Goal: Information Seeking & Learning: Learn about a topic

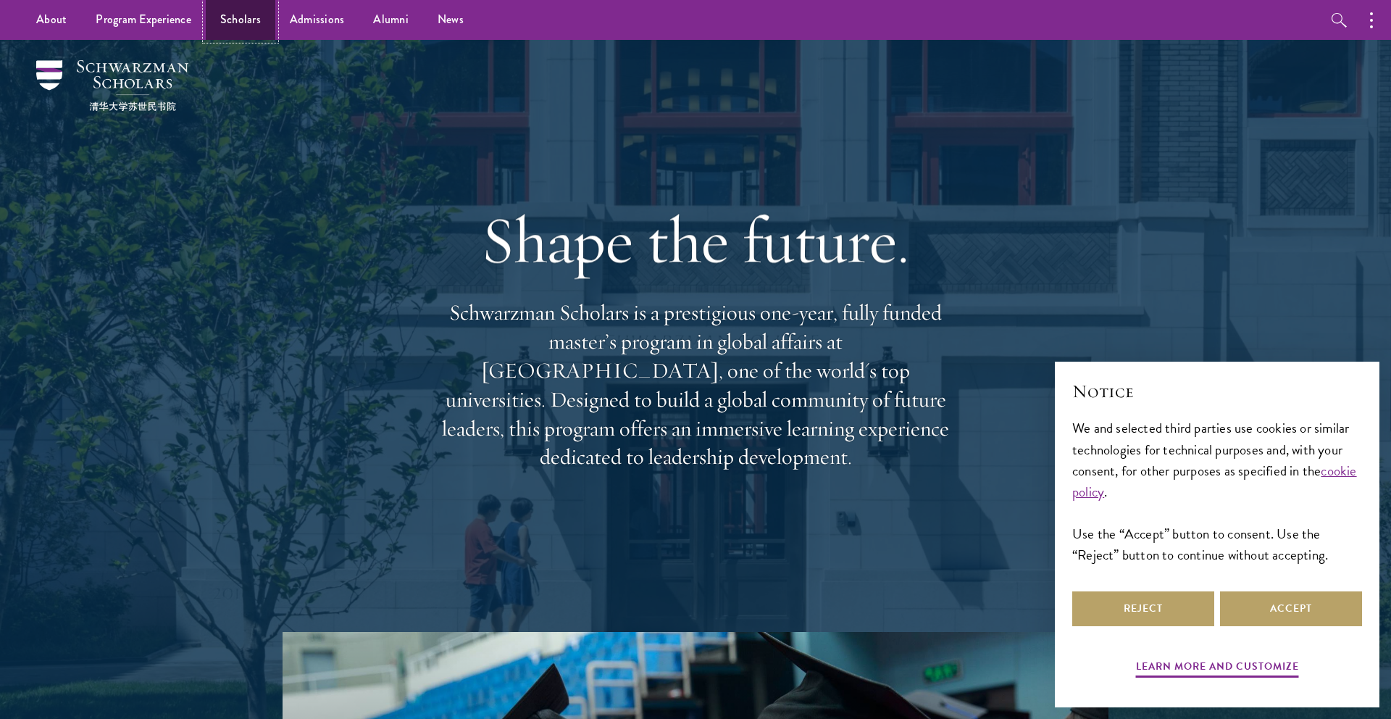
click at [230, 27] on link "Scholars" at bounding box center [241, 20] width 70 height 40
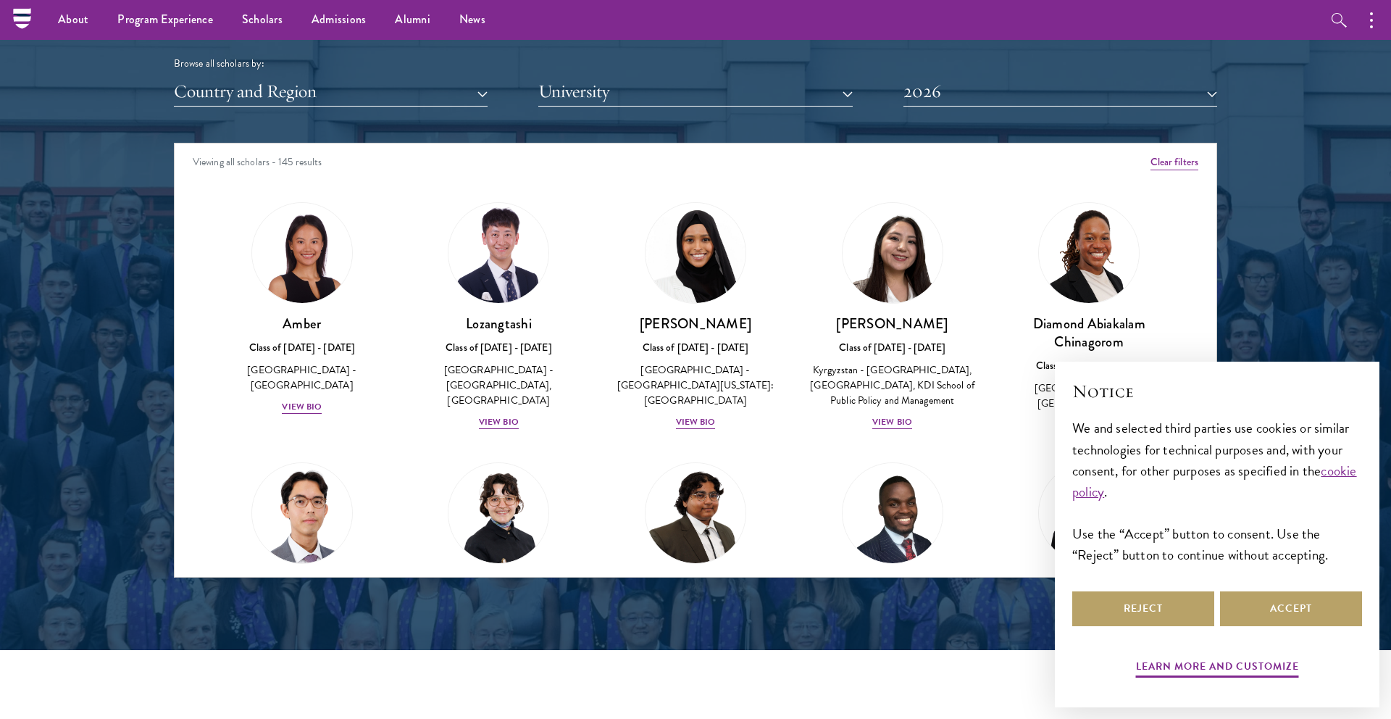
scroll to position [1759, 0]
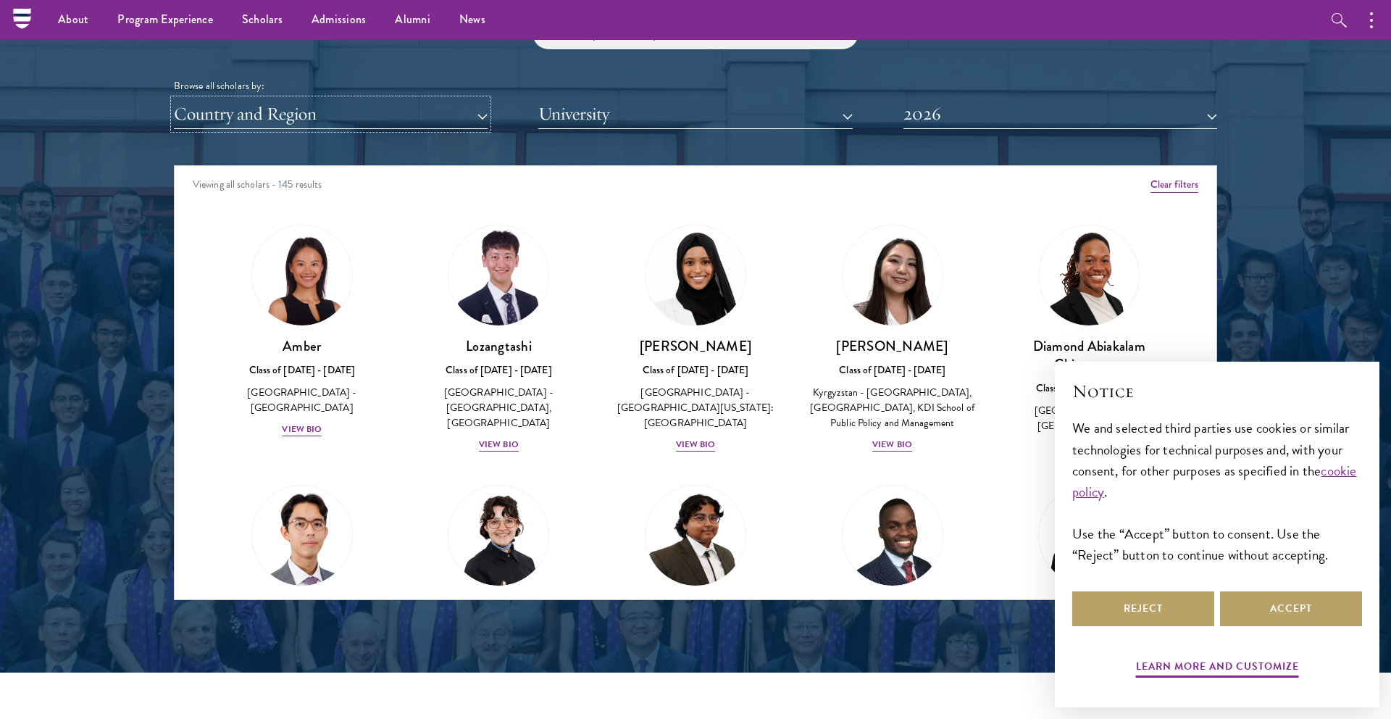
click at [441, 120] on button "Country and Region" at bounding box center [331, 114] width 314 height 30
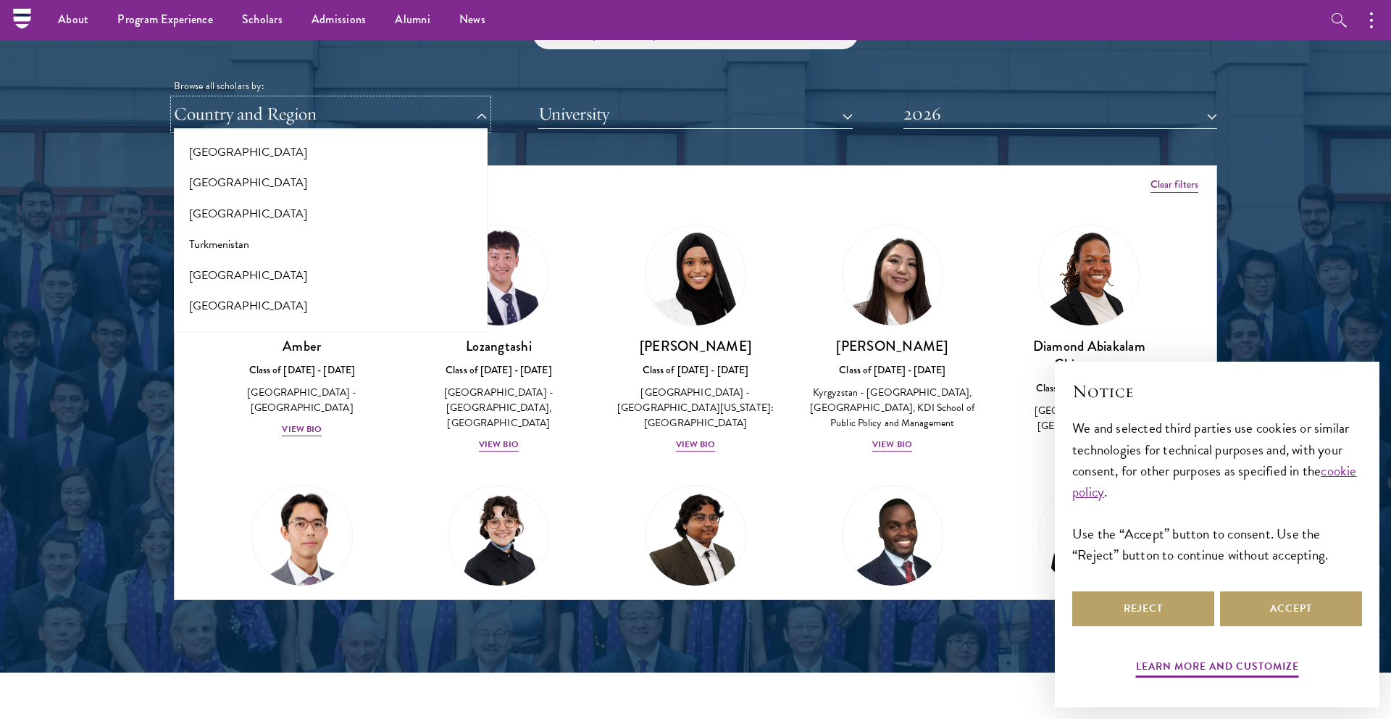
scroll to position [3039, 0]
click at [272, 154] on button "[GEOGRAPHIC_DATA]" at bounding box center [330, 158] width 305 height 30
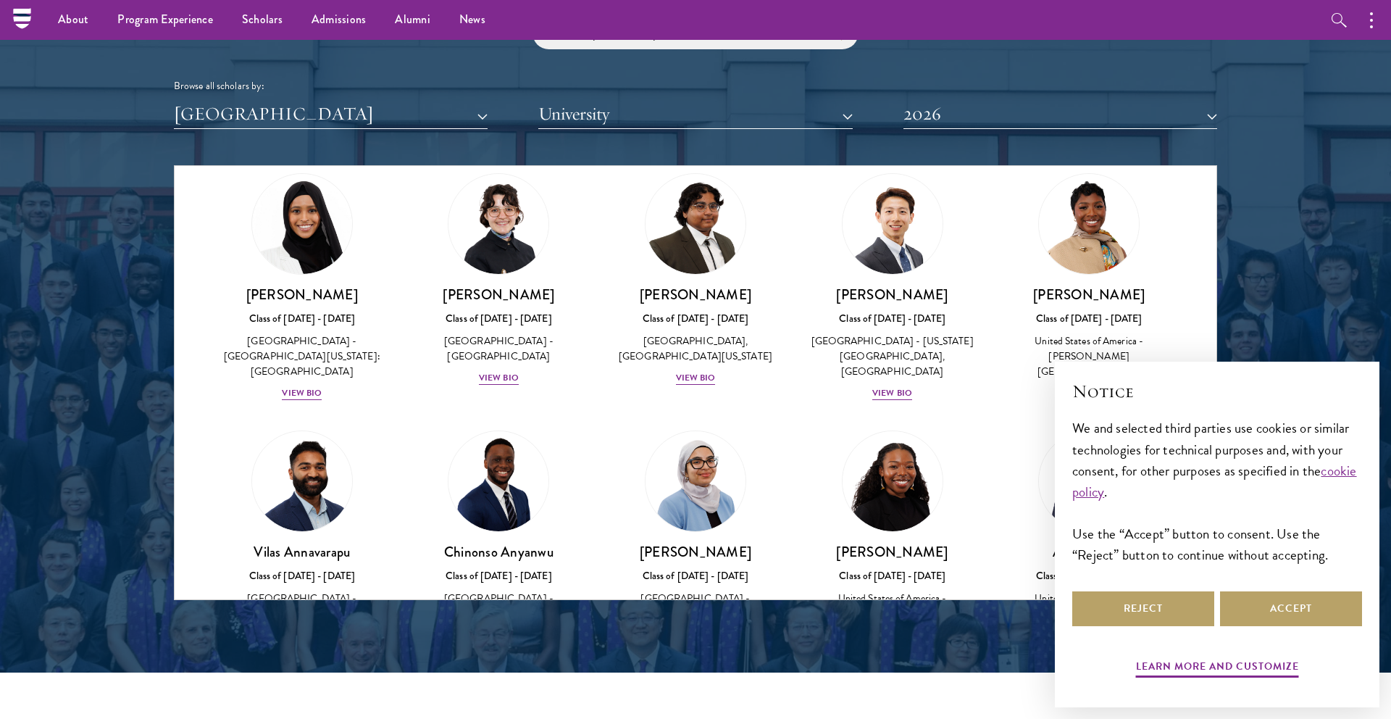
scroll to position [52, 0]
click at [503, 376] on div "View Bio" at bounding box center [499, 377] width 40 height 14
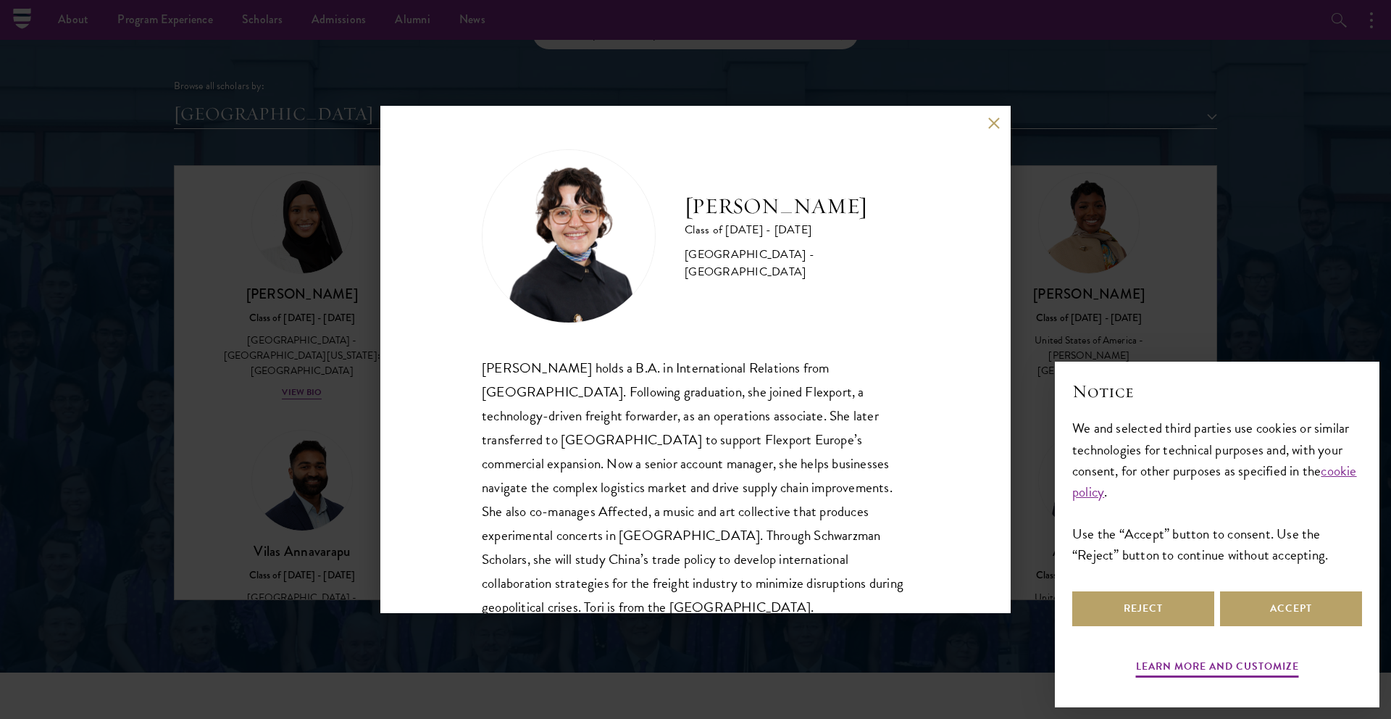
scroll to position [25, 0]
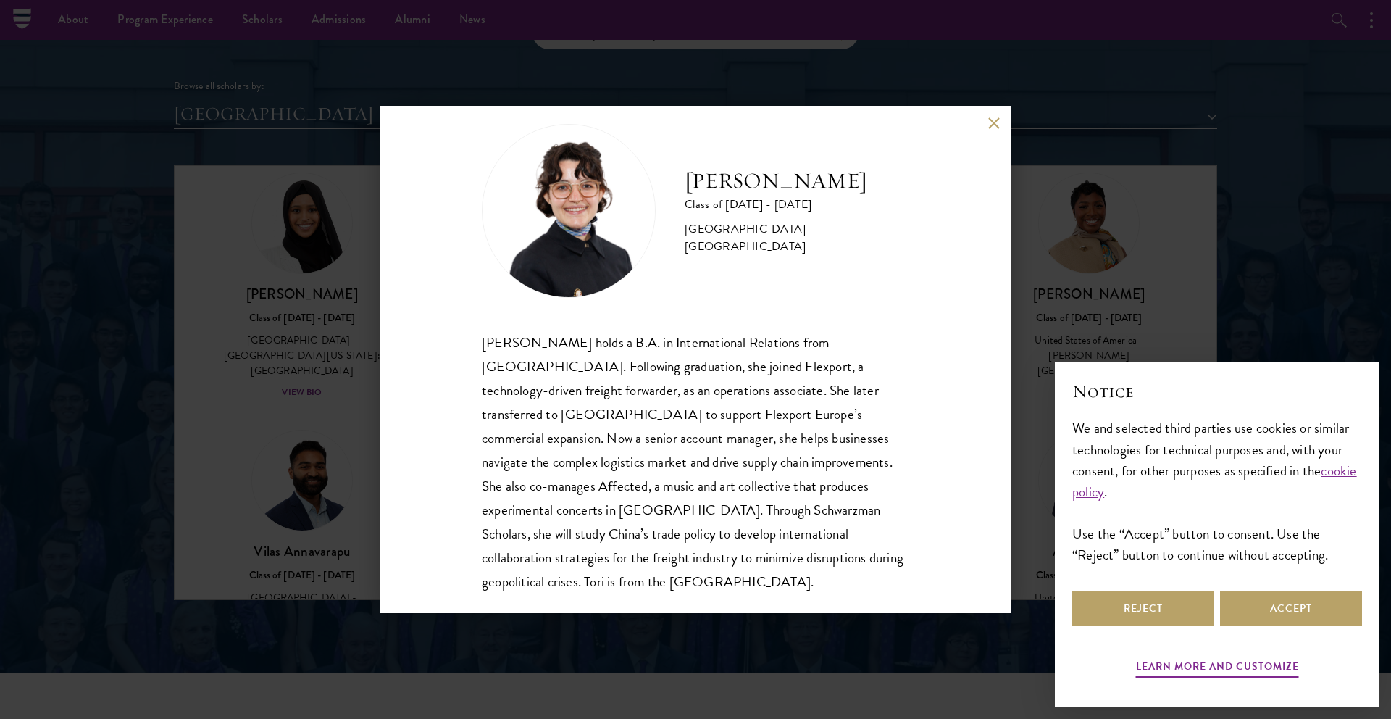
click at [1002, 125] on div "[PERSON_NAME] Class of [DATE] - [DATE] [GEOGRAPHIC_DATA] - [GEOGRAPHIC_DATA] [P…" at bounding box center [695, 359] width 630 height 507
click at [991, 125] on button at bounding box center [994, 123] width 12 height 12
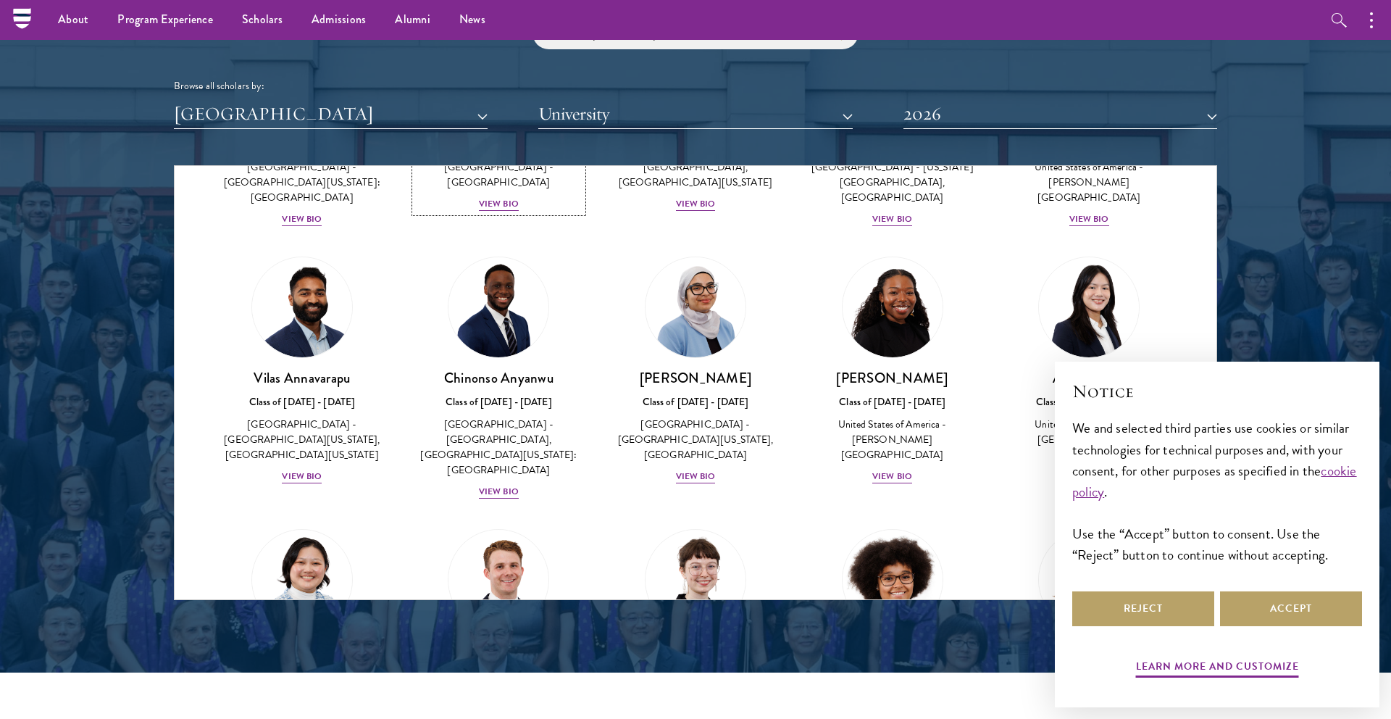
scroll to position [228, 0]
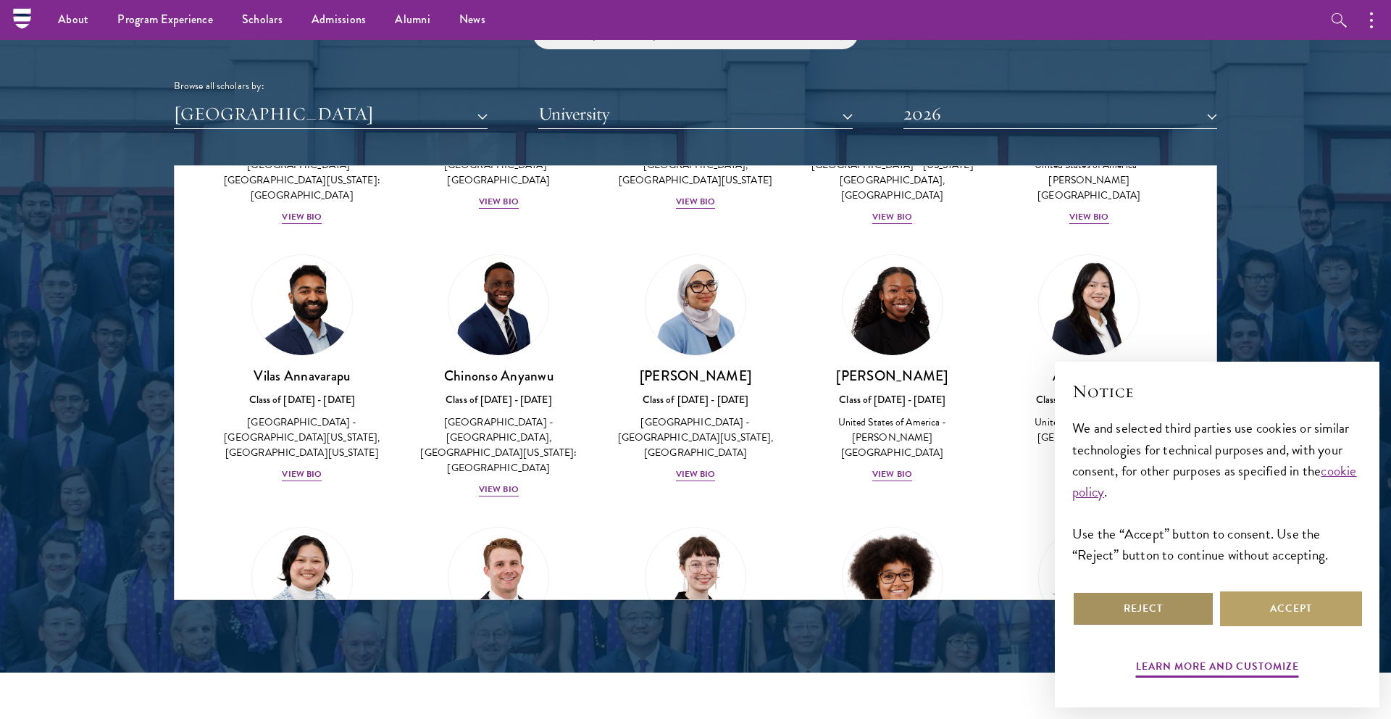
click at [1178, 610] on button "Reject" at bounding box center [1144, 608] width 142 height 35
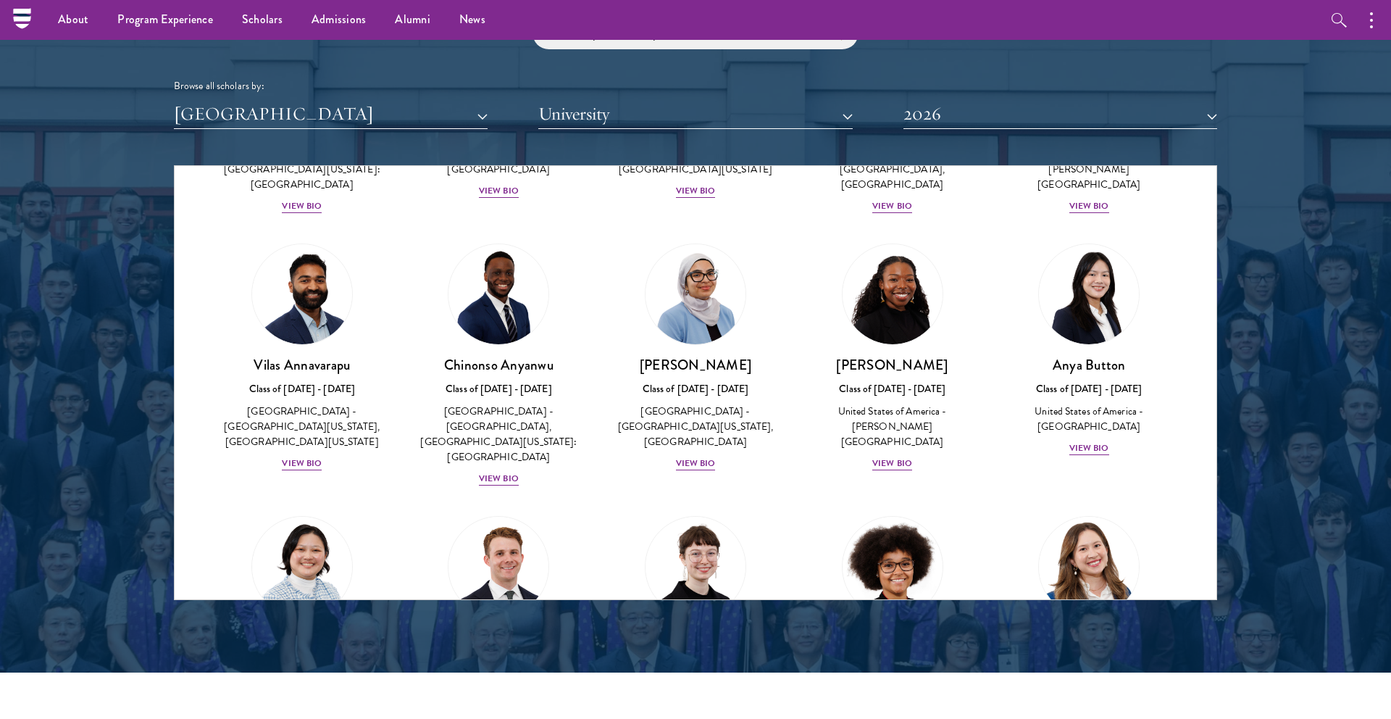
scroll to position [246, 0]
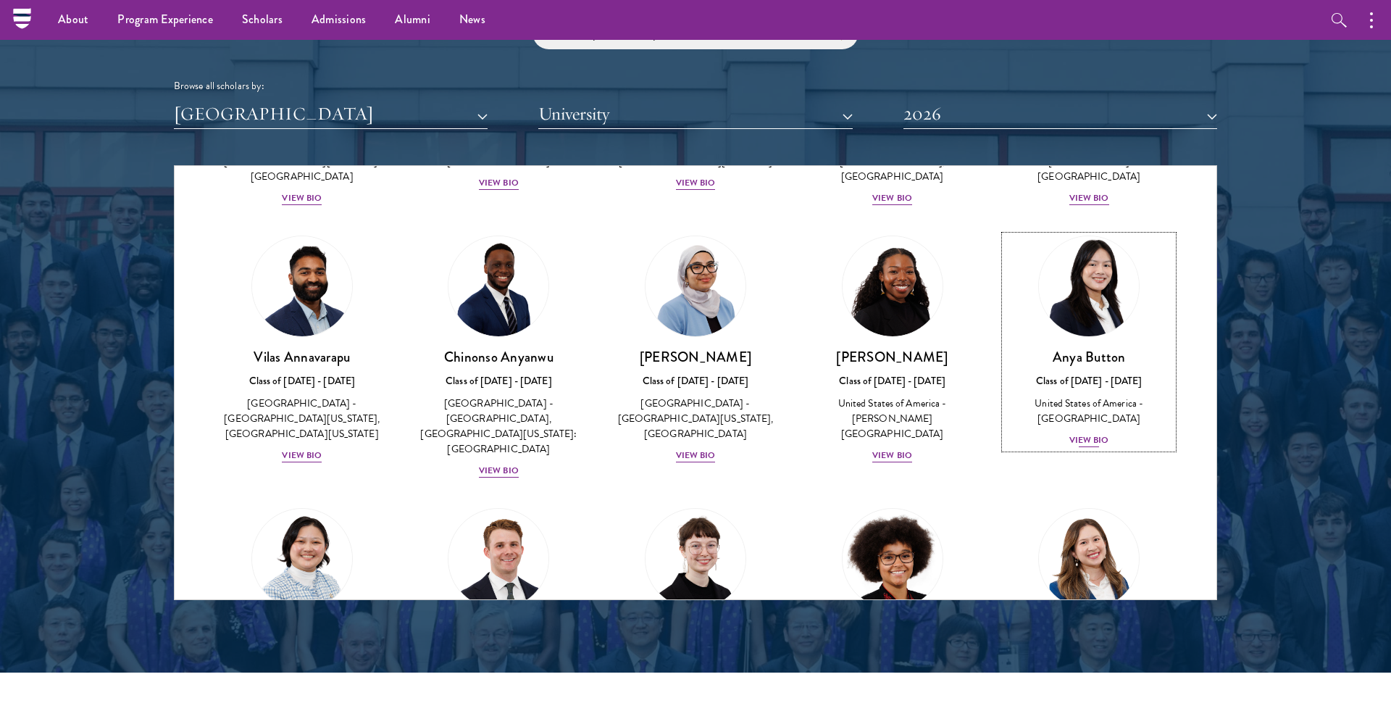
click at [1087, 437] on div "View Bio" at bounding box center [1090, 440] width 40 height 14
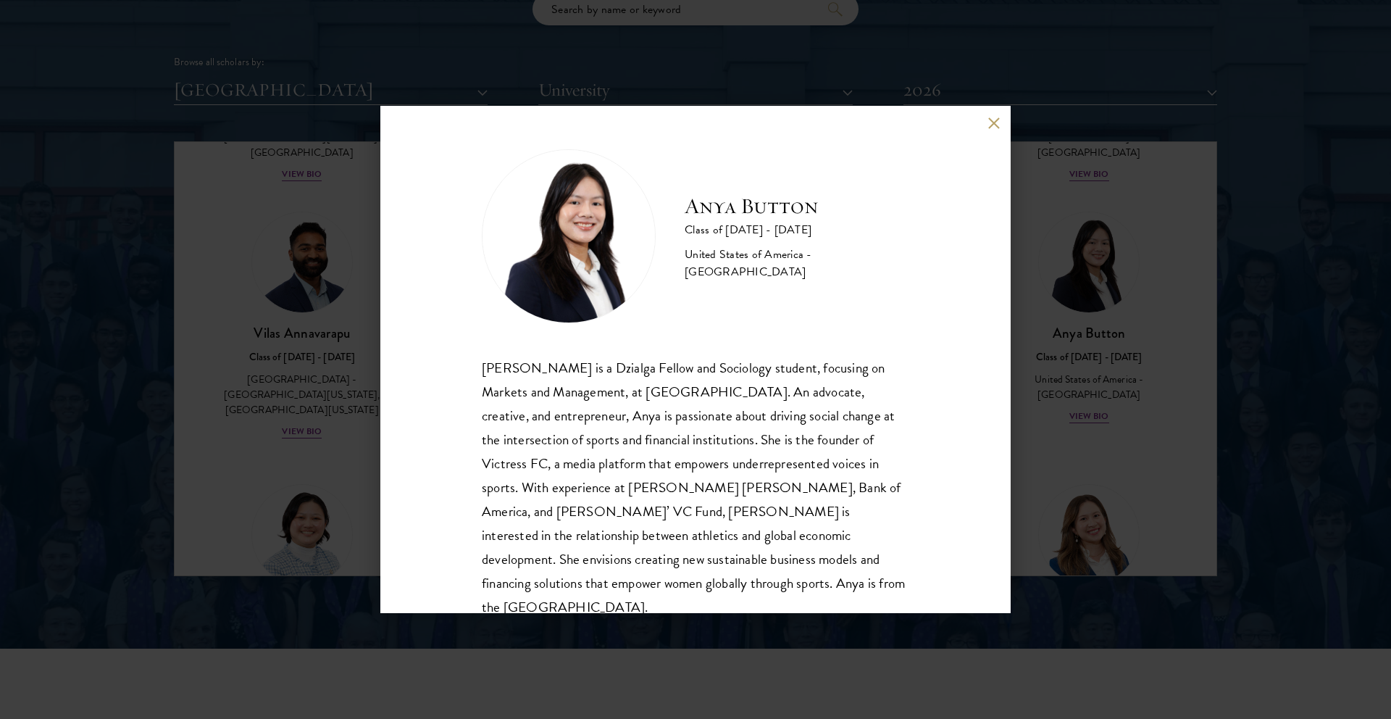
scroll to position [1, 0]
click at [1085, 244] on div "Anya Button Class of [DATE] - [DATE] [GEOGRAPHIC_DATA] - [GEOGRAPHIC_DATA] [PER…" at bounding box center [695, 359] width 1391 height 719
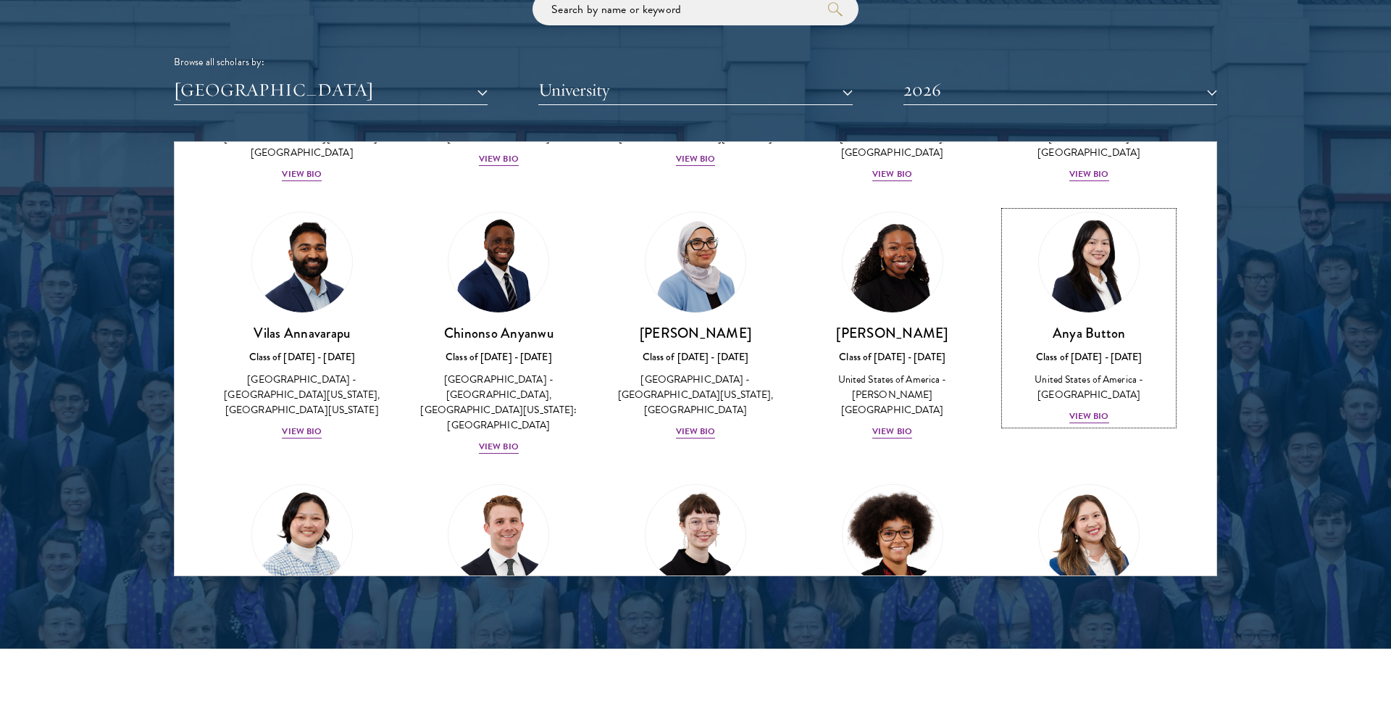
scroll to position [251, 0]
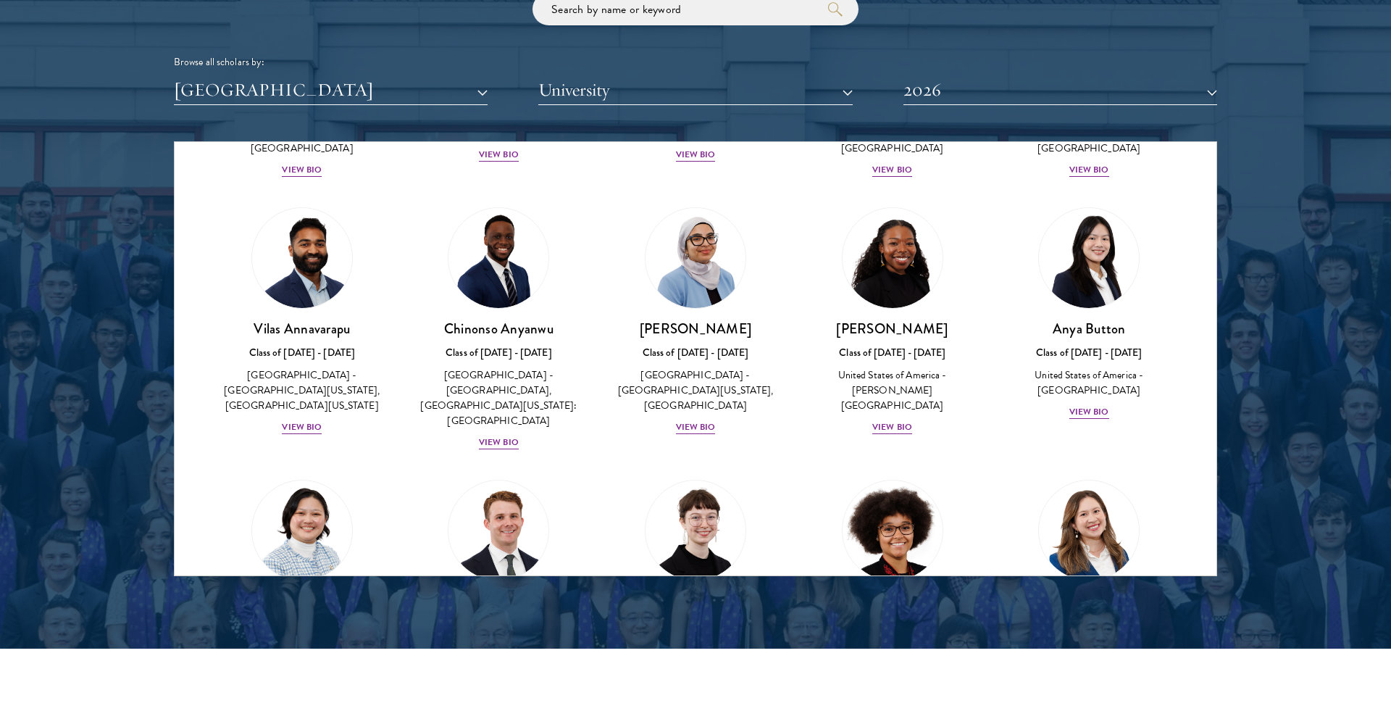
click at [502, 437] on div "[PERSON_NAME] Class of [DATE] - [DATE] [GEOGRAPHIC_DATA] - [GEOGRAPHIC_DATA], […" at bounding box center [499, 329] width 197 height 272
click at [489, 419] on div "[PERSON_NAME] Class of [DATE] - [DATE] [GEOGRAPHIC_DATA] - [GEOGRAPHIC_DATA], […" at bounding box center [499, 385] width 168 height 131
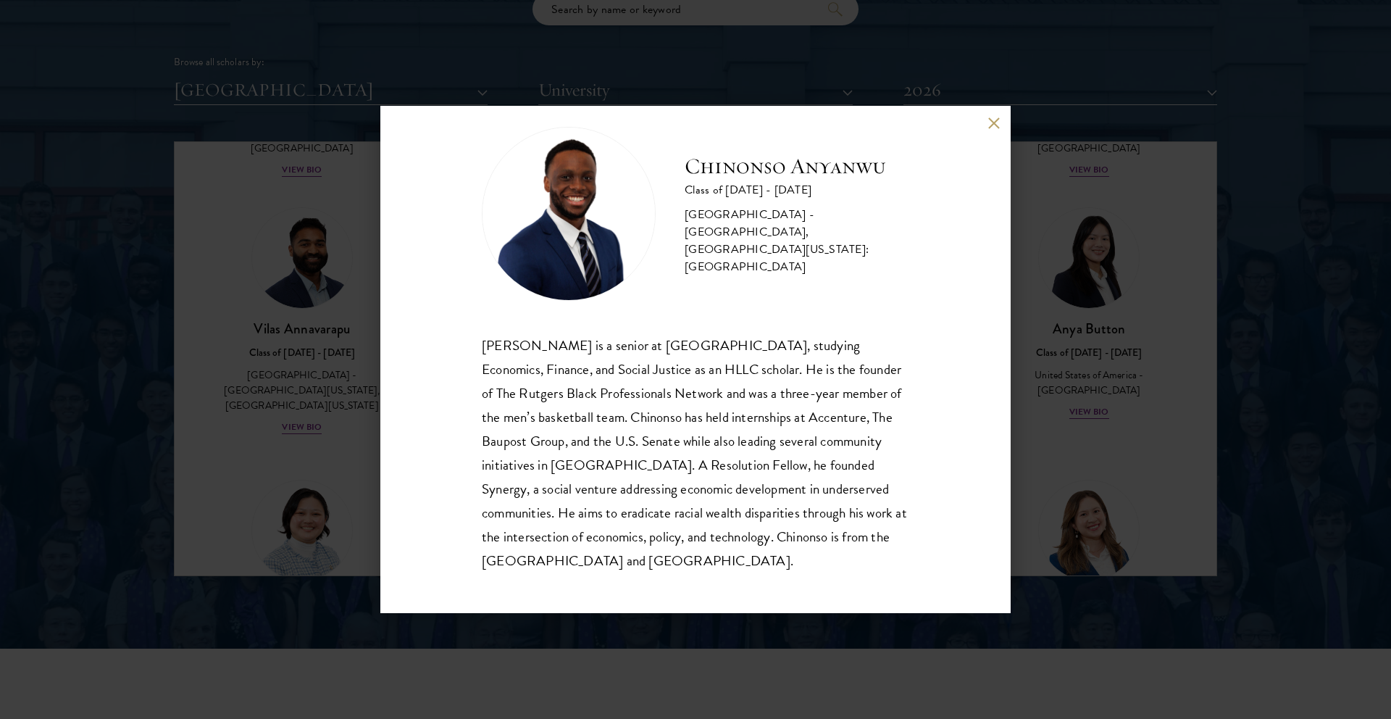
scroll to position [25, 0]
click at [990, 120] on button at bounding box center [994, 123] width 12 height 12
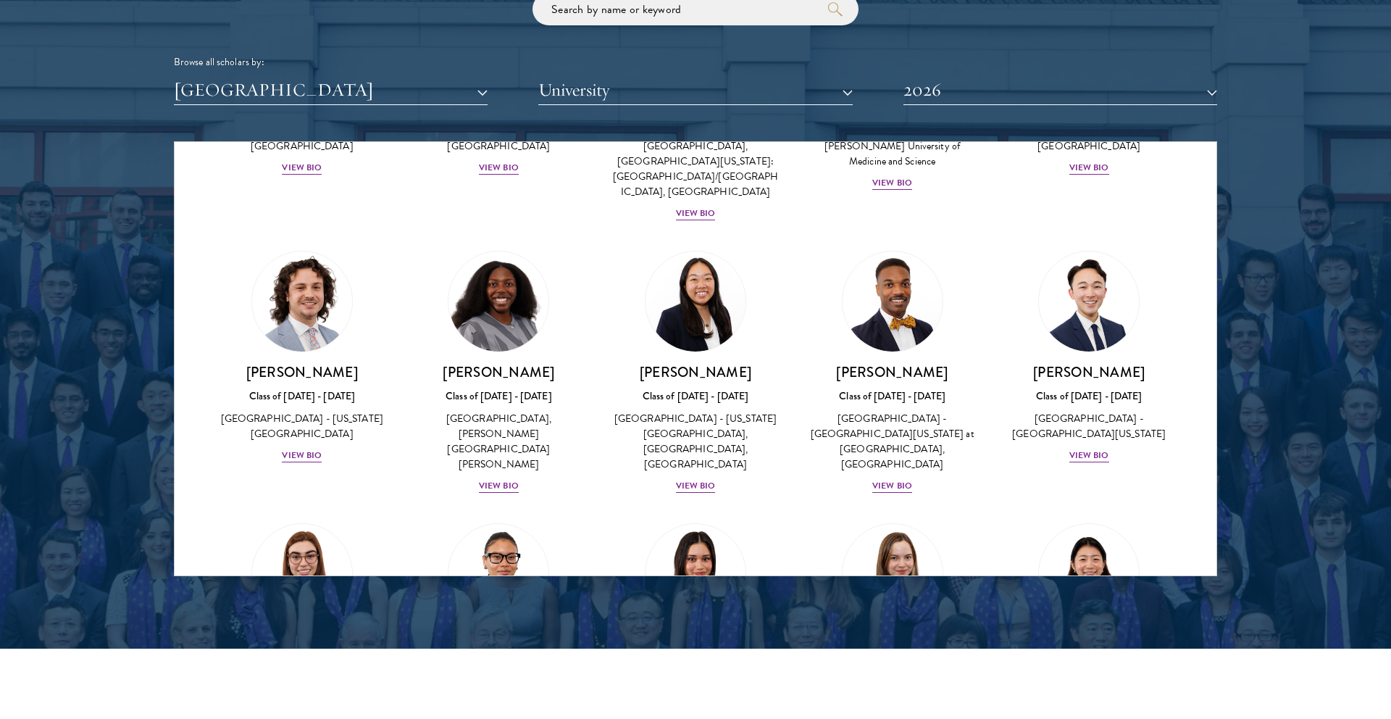
scroll to position [1053, 0]
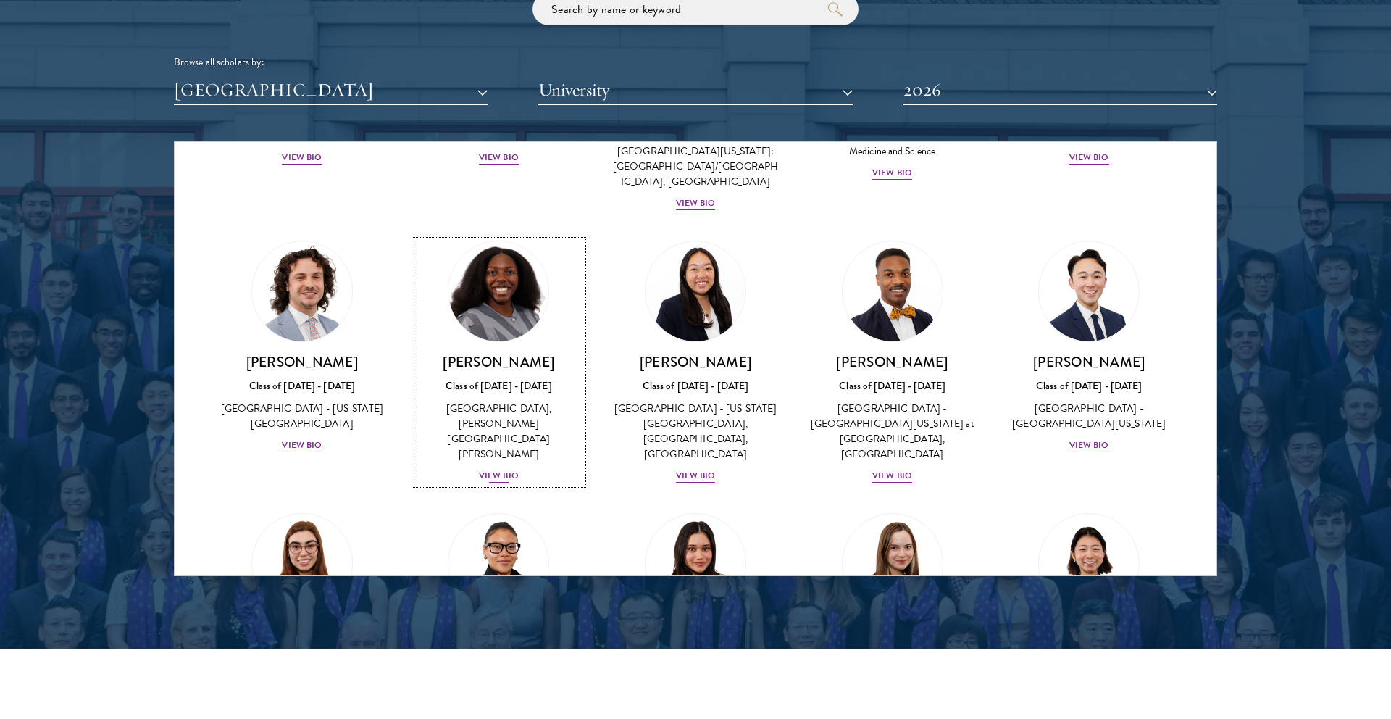
click at [494, 469] on div "View Bio" at bounding box center [499, 476] width 40 height 14
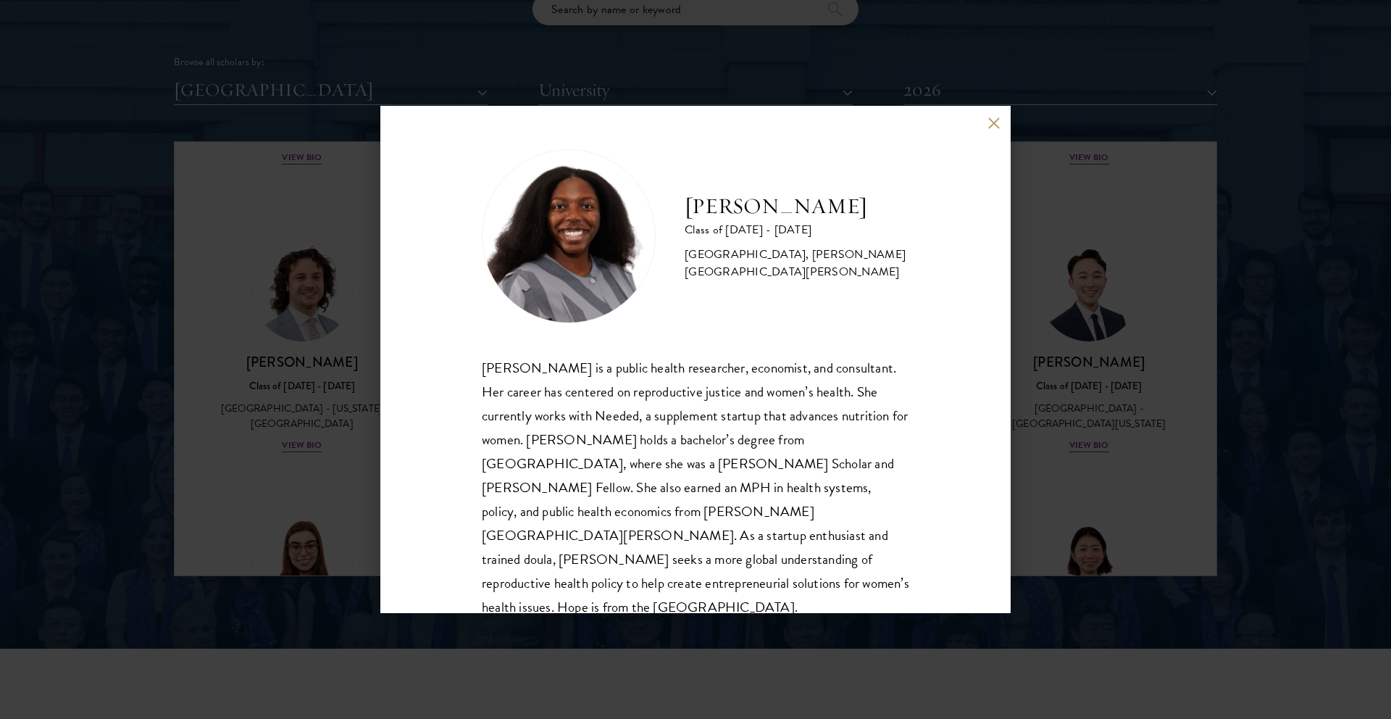
scroll to position [1, 0]
click at [989, 124] on button at bounding box center [994, 123] width 12 height 12
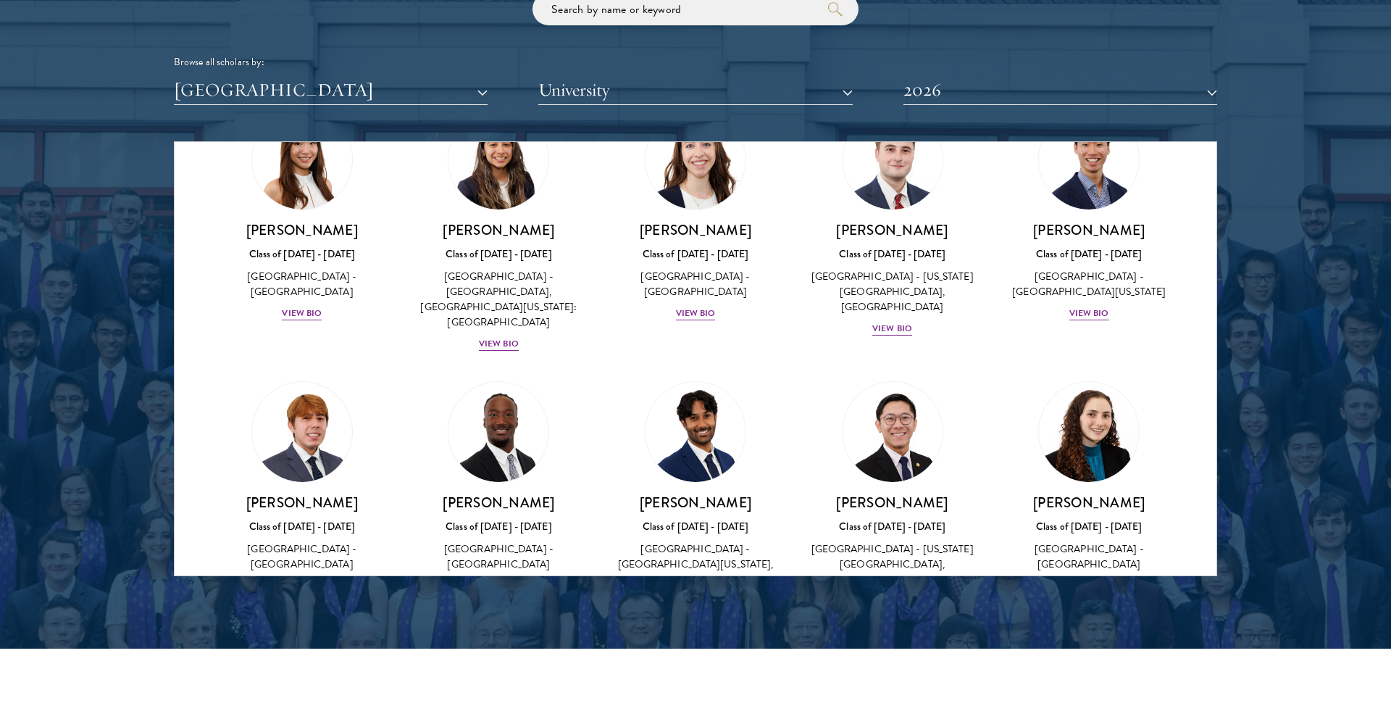
scroll to position [1703, 0]
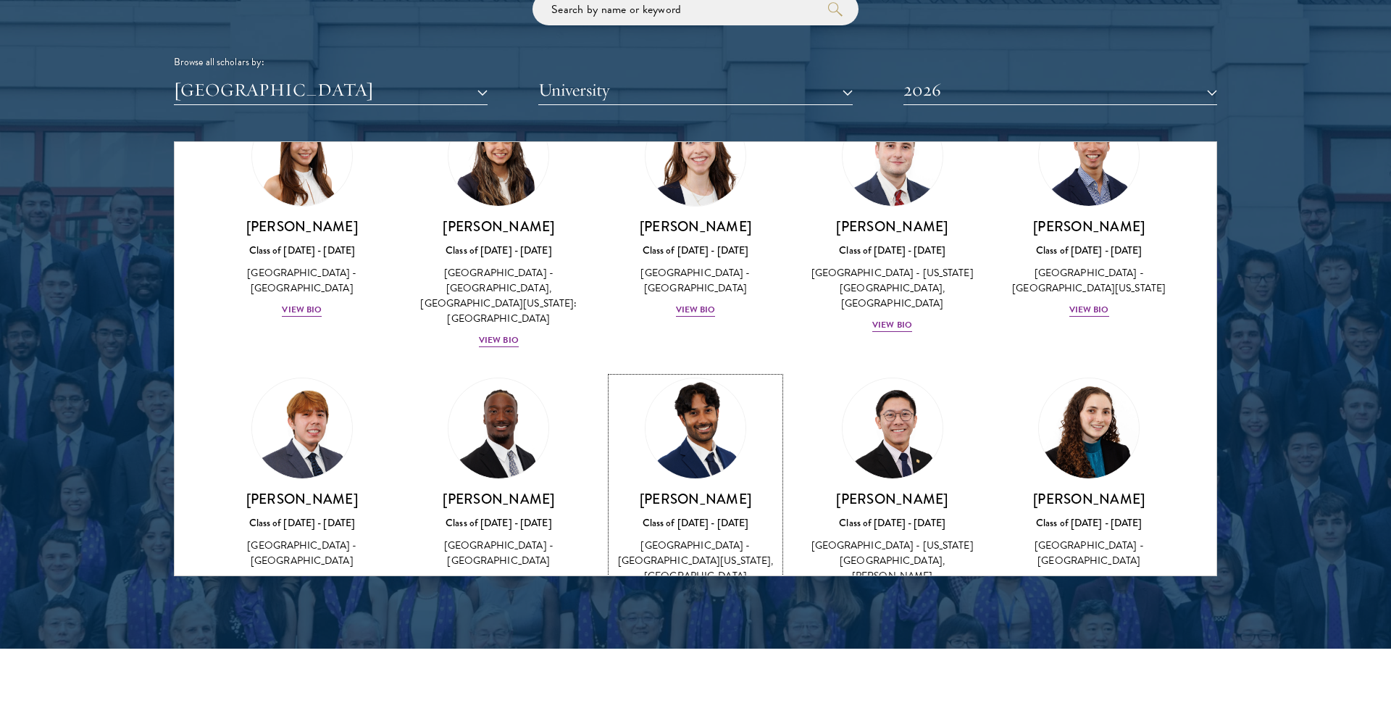
click at [704, 591] on div "View Bio" at bounding box center [696, 598] width 40 height 14
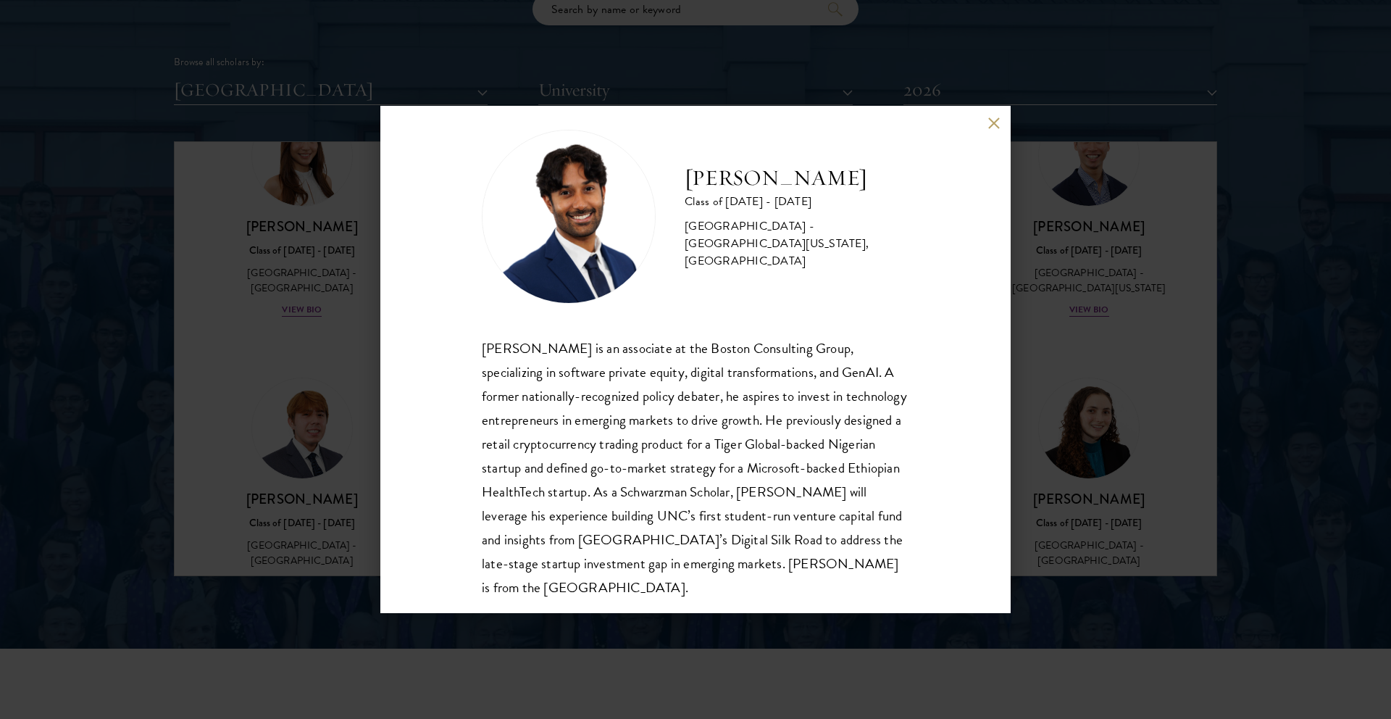
scroll to position [24, 0]
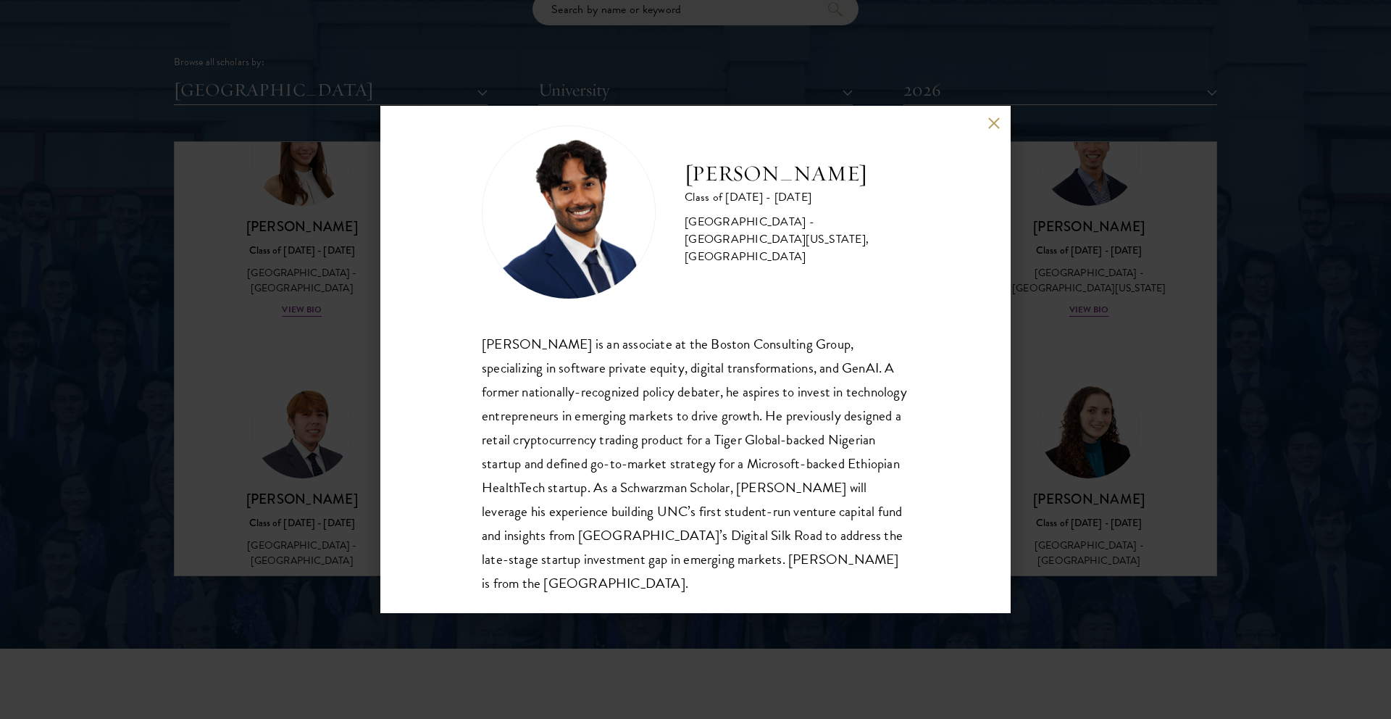
click at [996, 121] on button at bounding box center [994, 123] width 12 height 12
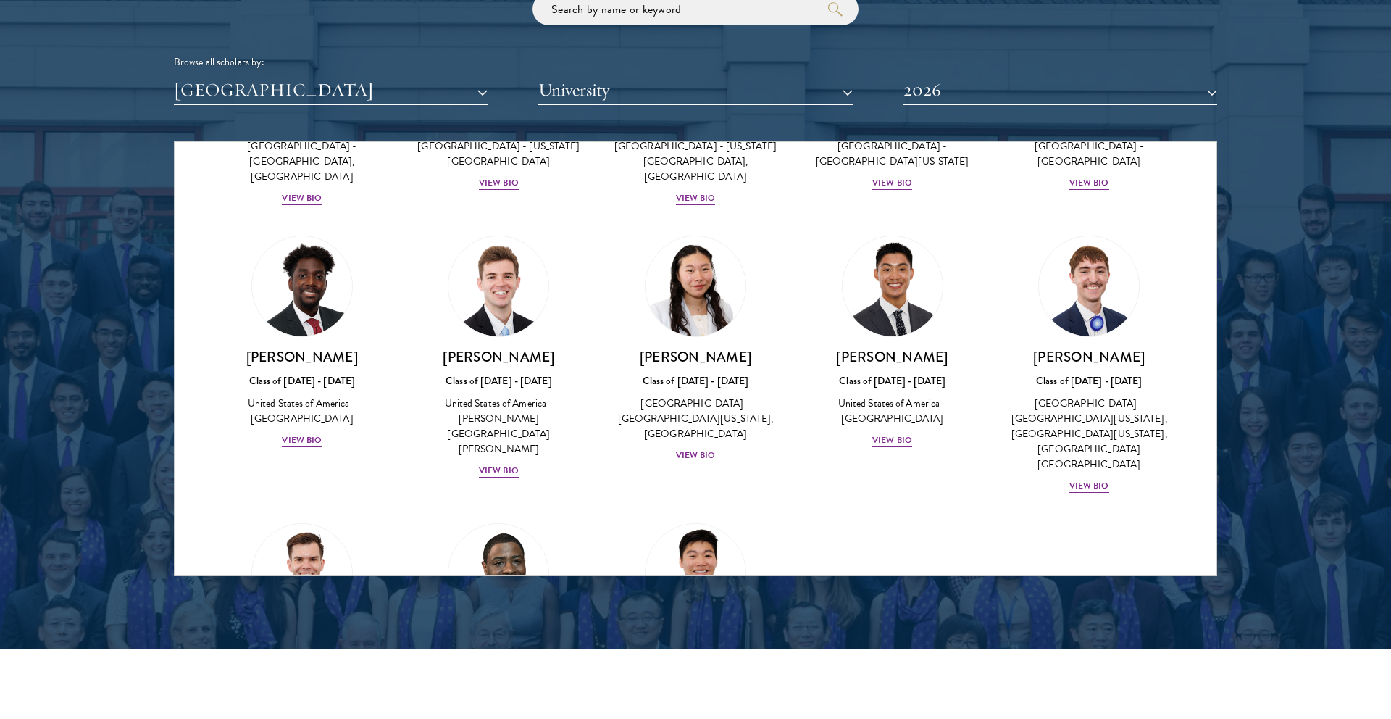
scroll to position [2648, 0]
click at [706, 718] on div "View Bio" at bounding box center [696, 727] width 40 height 14
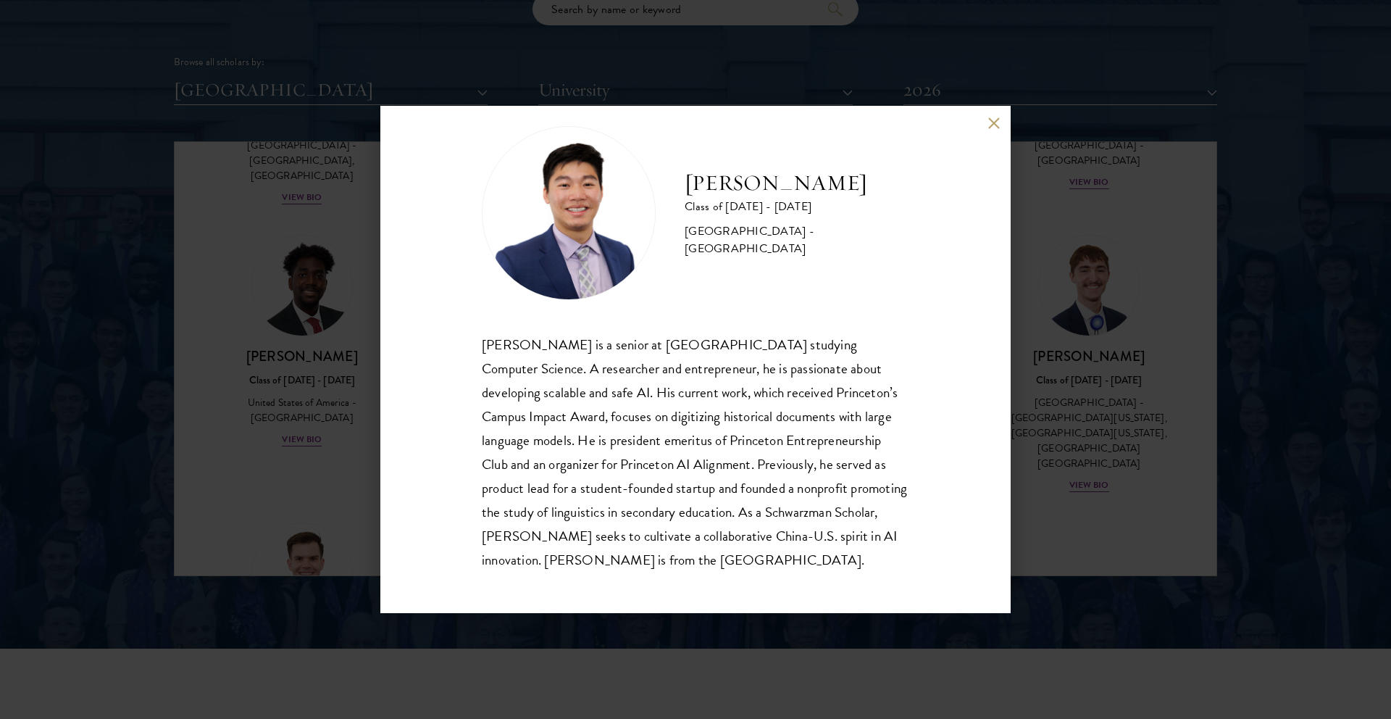
scroll to position [24, 0]
click at [1082, 370] on div "[PERSON_NAME] Class of [DATE] - [DATE] [GEOGRAPHIC_DATA] - [GEOGRAPHIC_DATA] [P…" at bounding box center [695, 359] width 1391 height 719
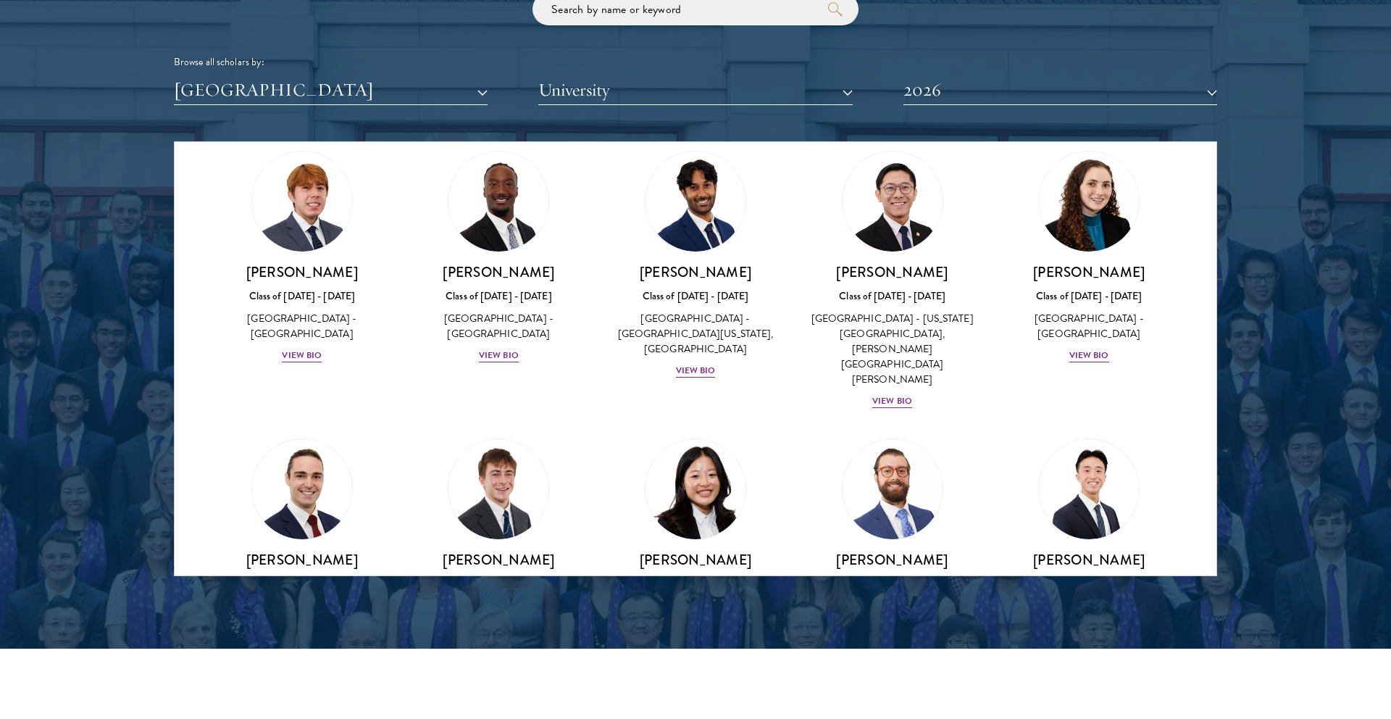
scroll to position [1936, 0]
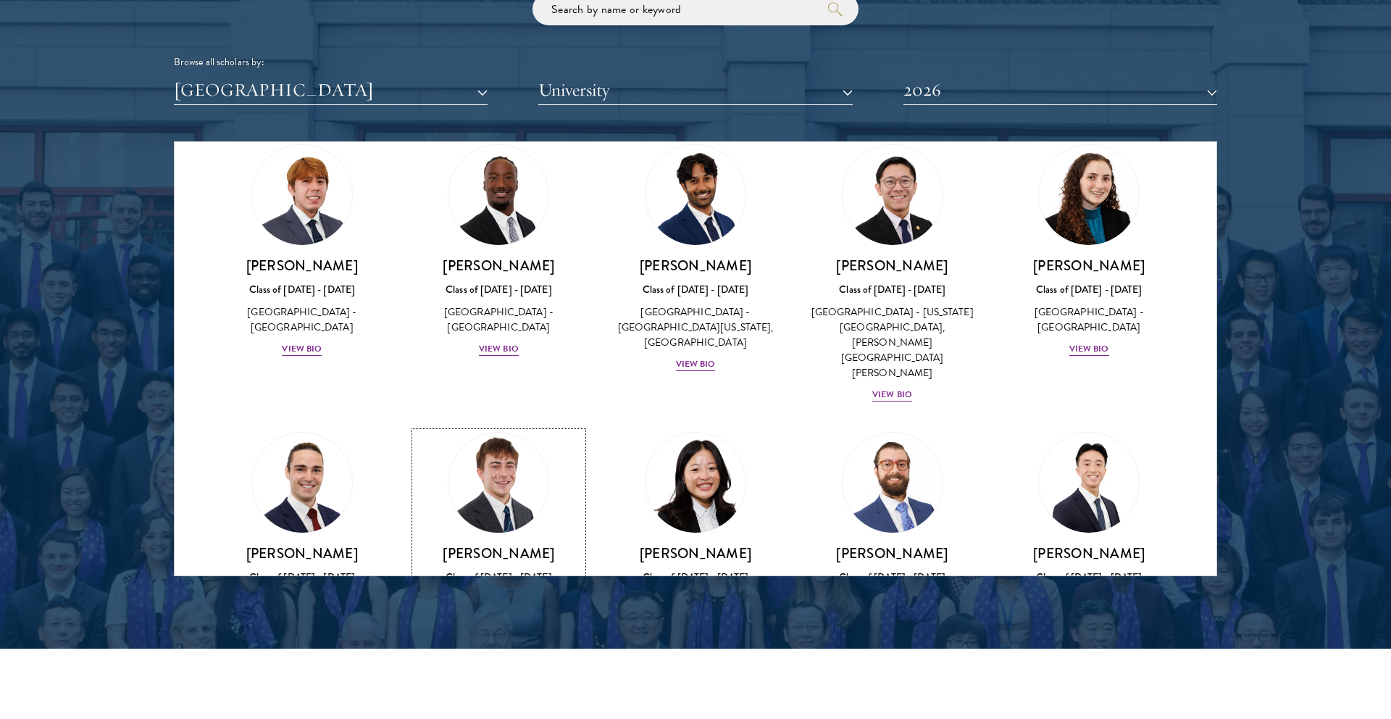
click at [507, 592] on div "[GEOGRAPHIC_DATA] - [GEOGRAPHIC_DATA][US_STATE], [GEOGRAPHIC_DATA]" at bounding box center [499, 615] width 168 height 46
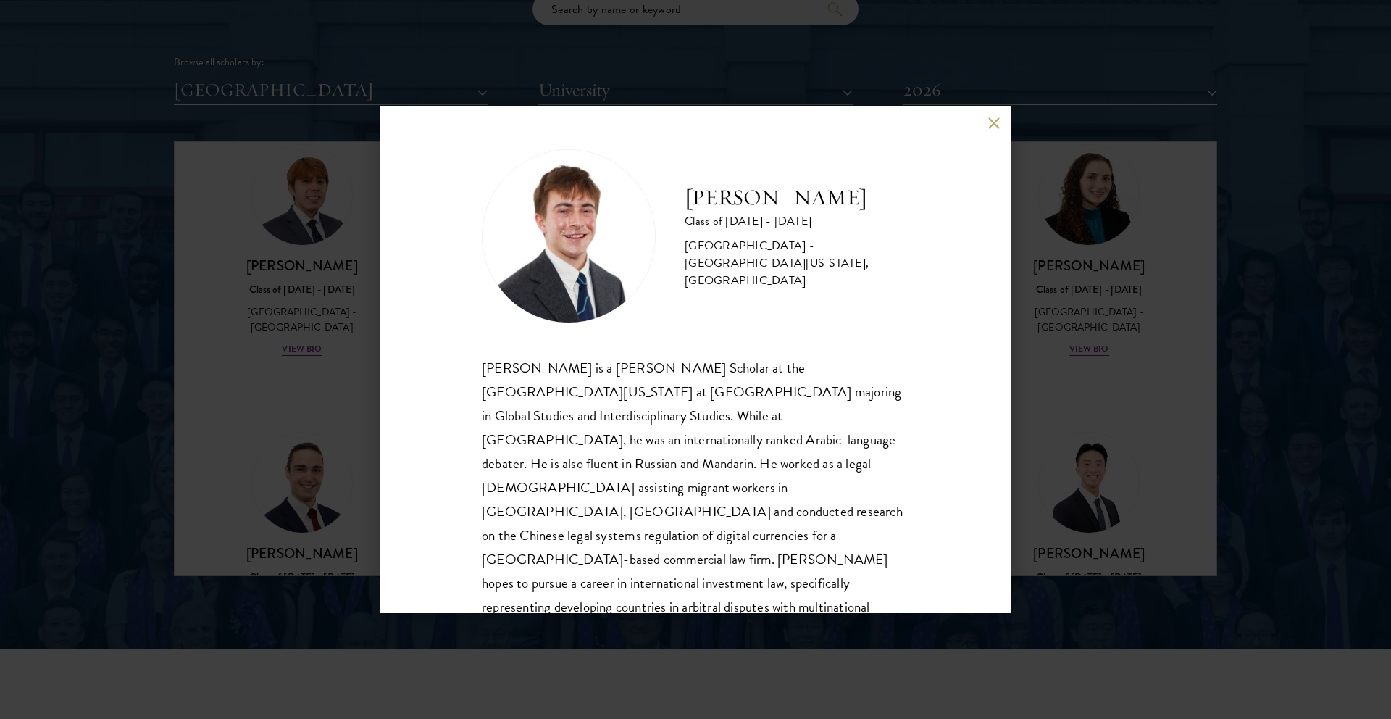
scroll to position [1, 0]
click at [991, 122] on button at bounding box center [994, 123] width 12 height 12
